Goal: Task Accomplishment & Management: Use online tool/utility

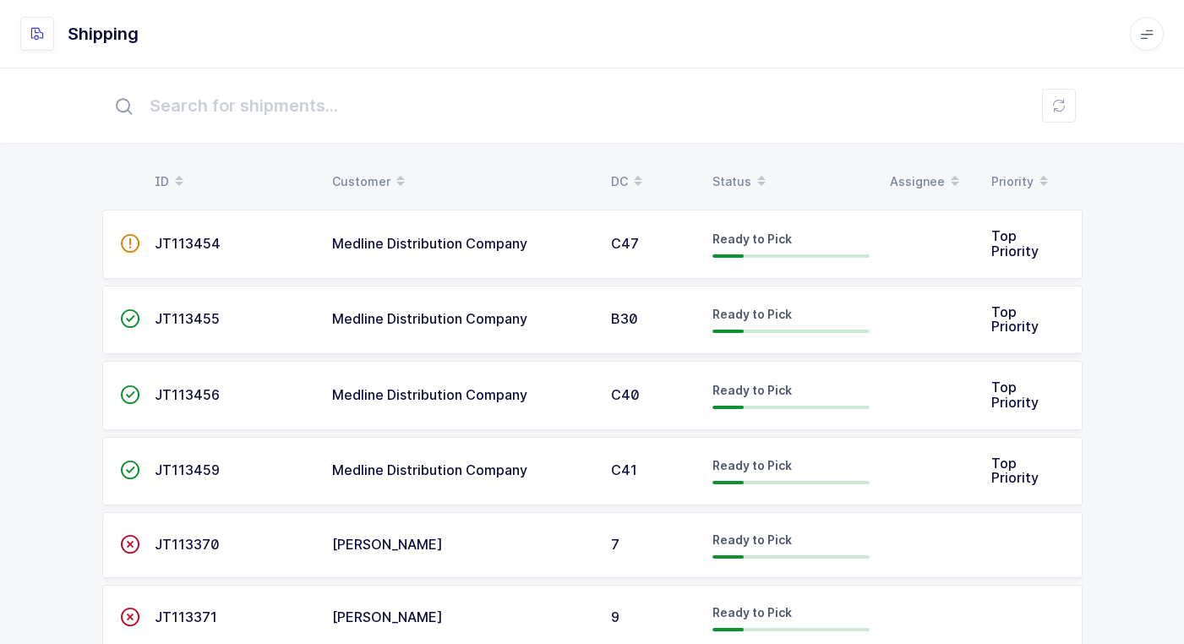
scroll to position [193, 0]
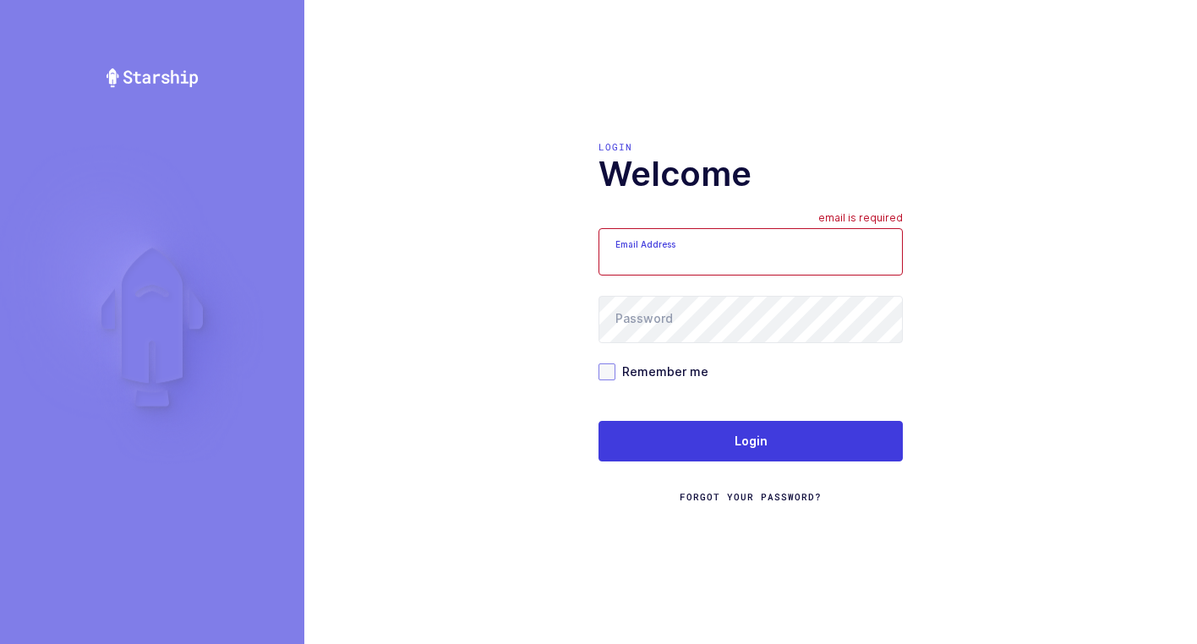
type input "[EMAIL_ADDRESS][DOMAIN_NAME]"
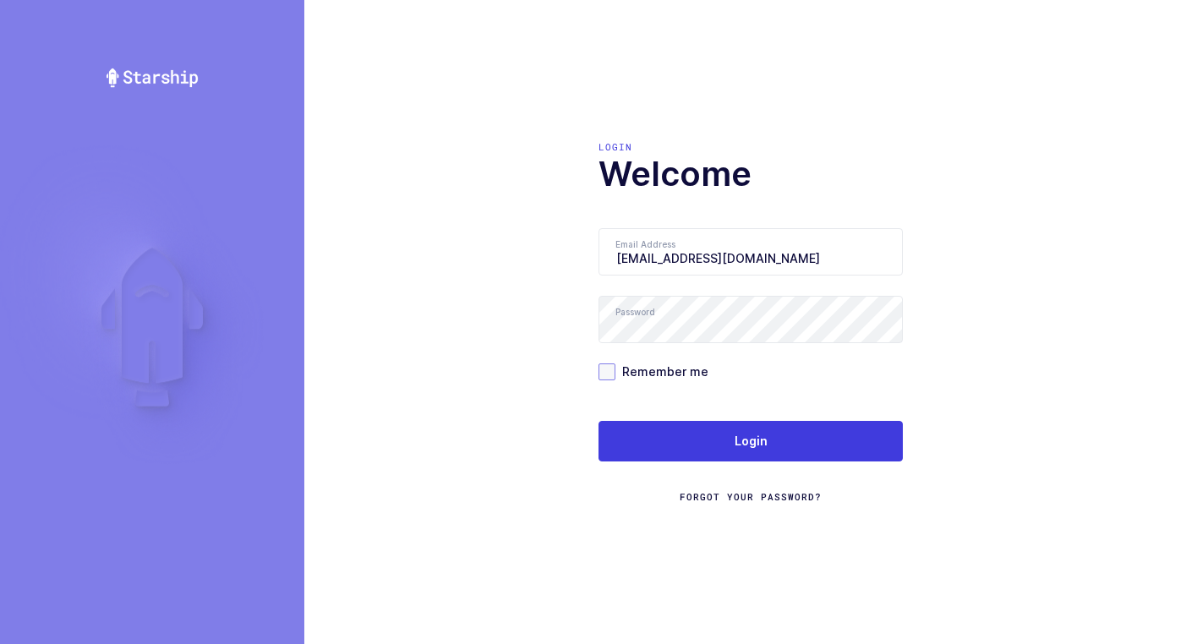
click at [608, 375] on span at bounding box center [606, 371] width 17 height 17
click at [615, 363] on input "Remember me" at bounding box center [615, 363] width 0 height 0
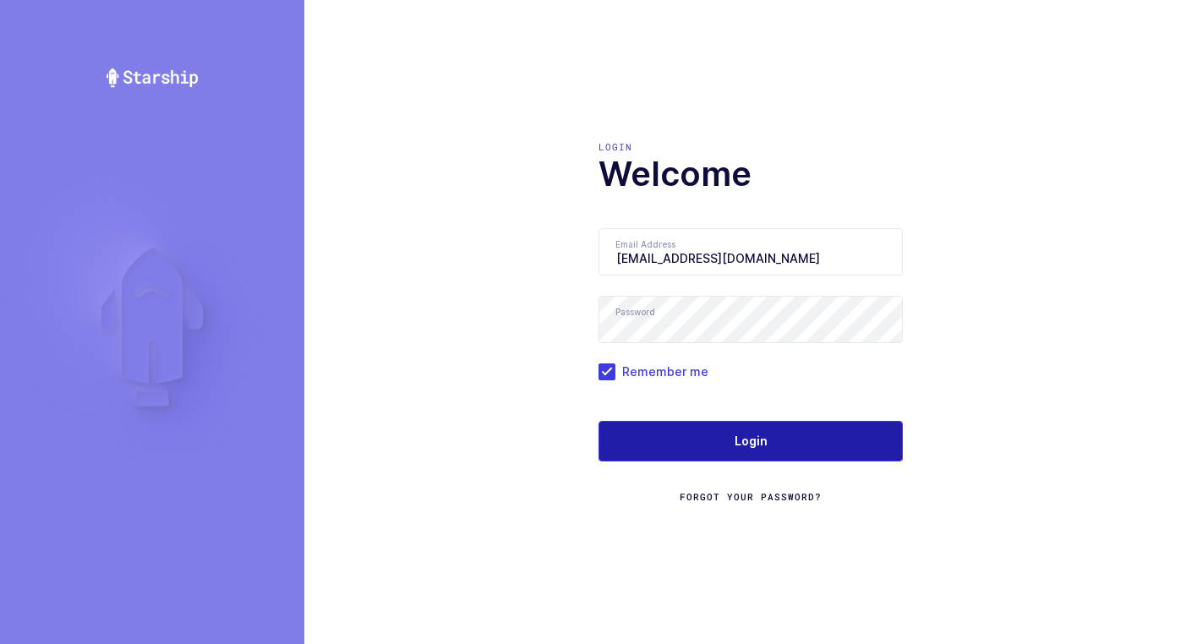
click at [693, 450] on button "Login" at bounding box center [750, 441] width 304 height 41
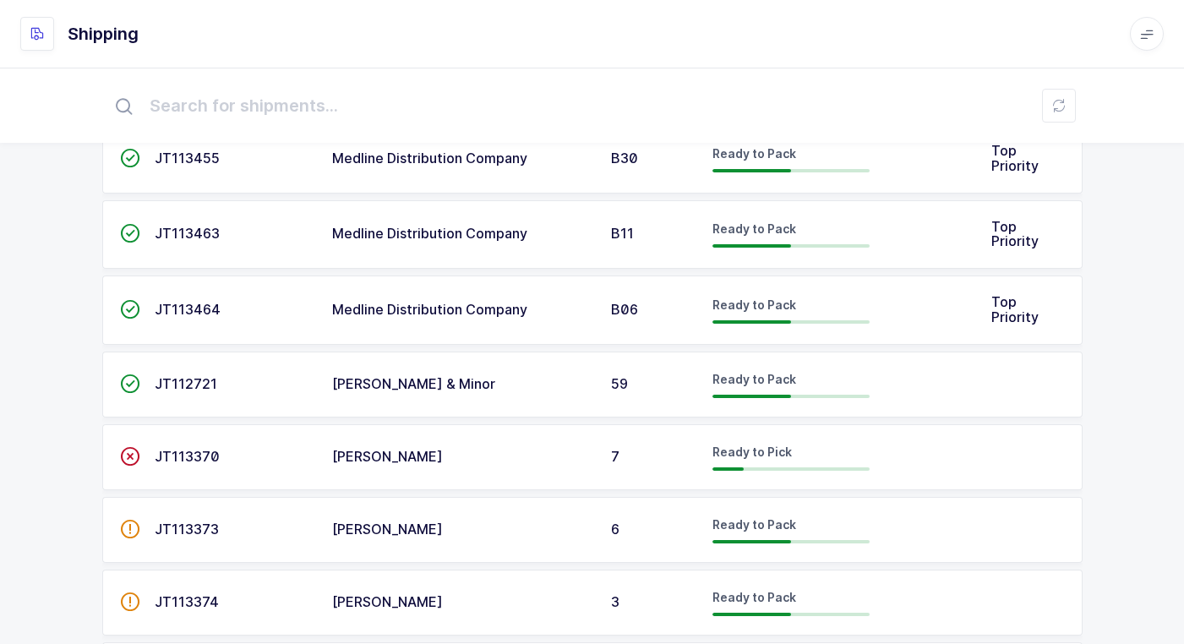
scroll to position [338, 0]
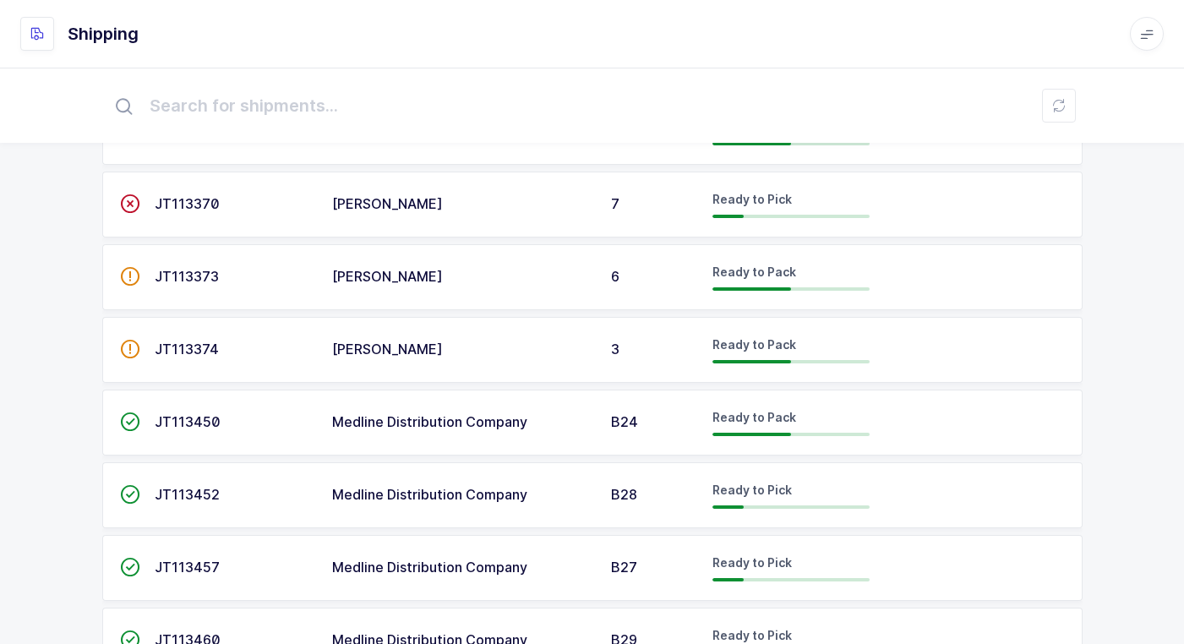
click at [606, 276] on td "6" at bounding box center [651, 277] width 101 height 66
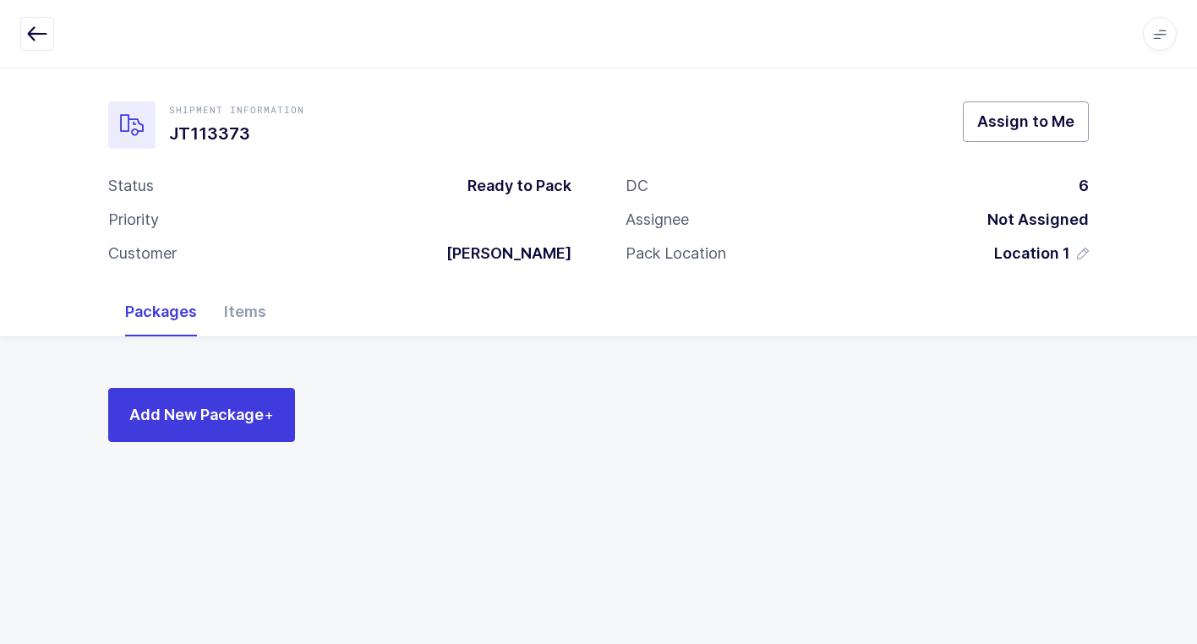
click at [979, 124] on span "Assign to Me" at bounding box center [1025, 121] width 97 height 21
click at [256, 304] on div "Items" at bounding box center [244, 311] width 69 height 49
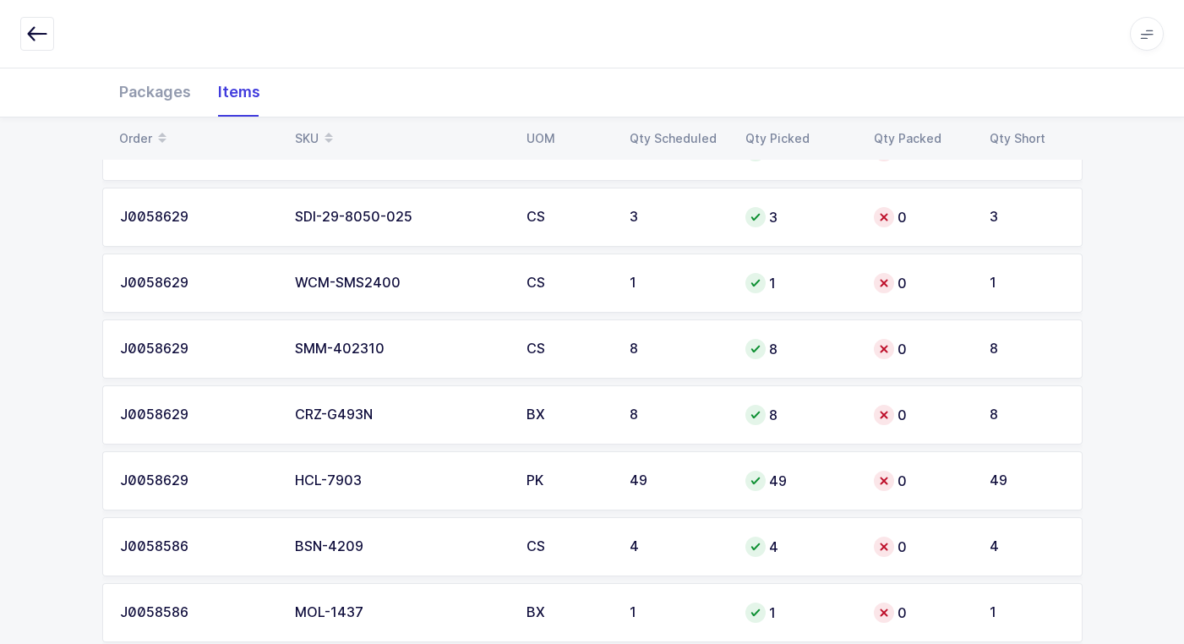
scroll to position [1606, 0]
